Goal: Check status

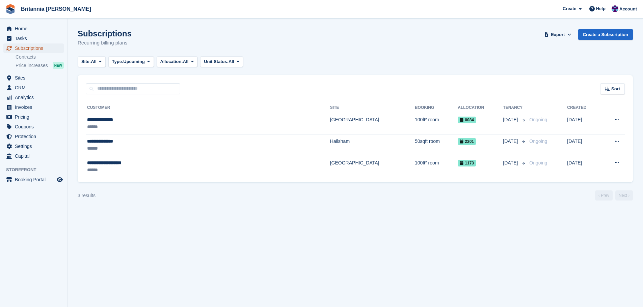
click at [36, 48] on span "Subscriptions" at bounding box center [35, 48] width 40 height 9
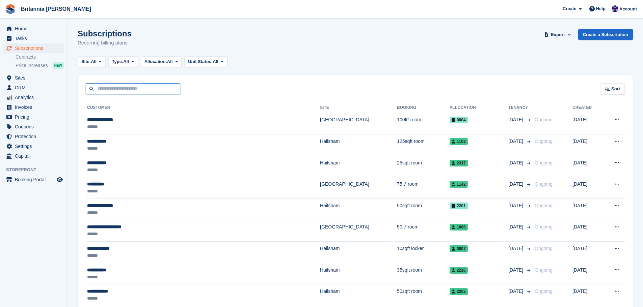
click at [125, 88] on input "text" at bounding box center [133, 88] width 94 height 11
type input "*******"
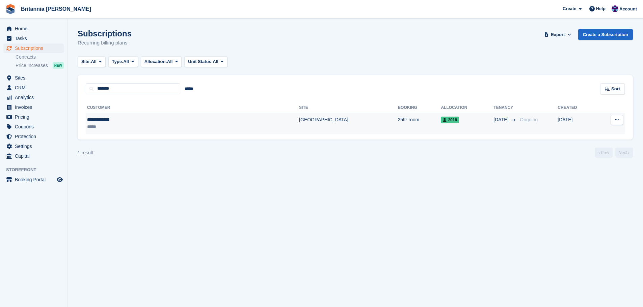
click at [177, 122] on div "**********" at bounding box center [139, 119] width 105 height 7
